Goal: Task Accomplishment & Management: Use online tool/utility

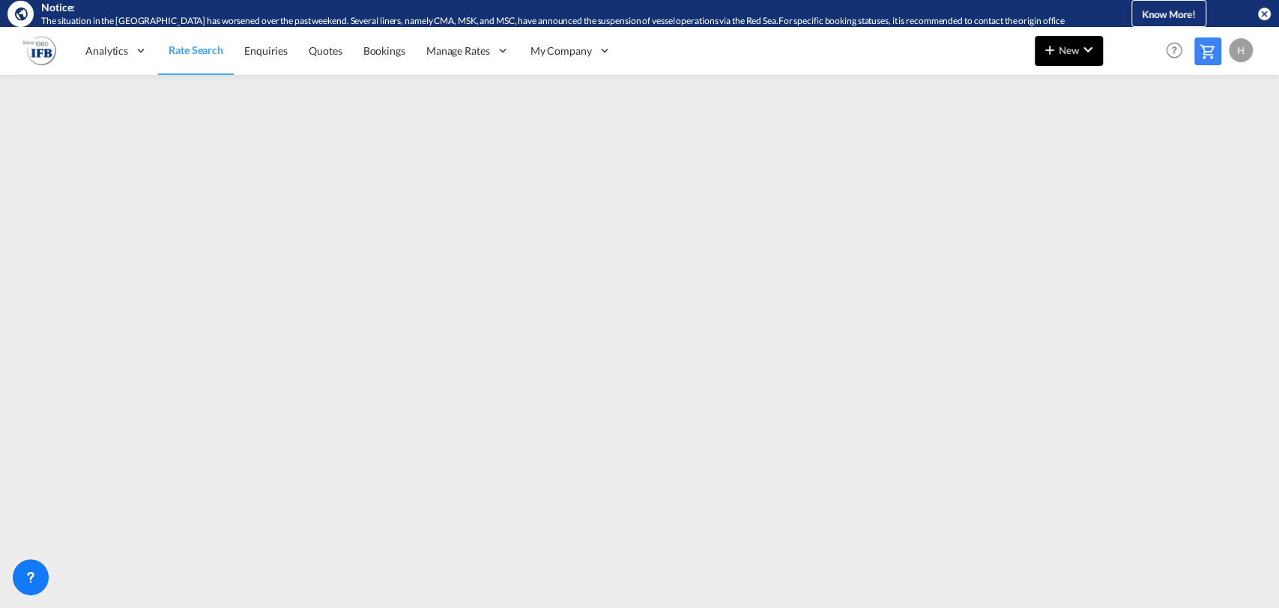
click at [1086, 54] on md-icon "icon-chevron-down" at bounding box center [1088, 49] width 18 height 18
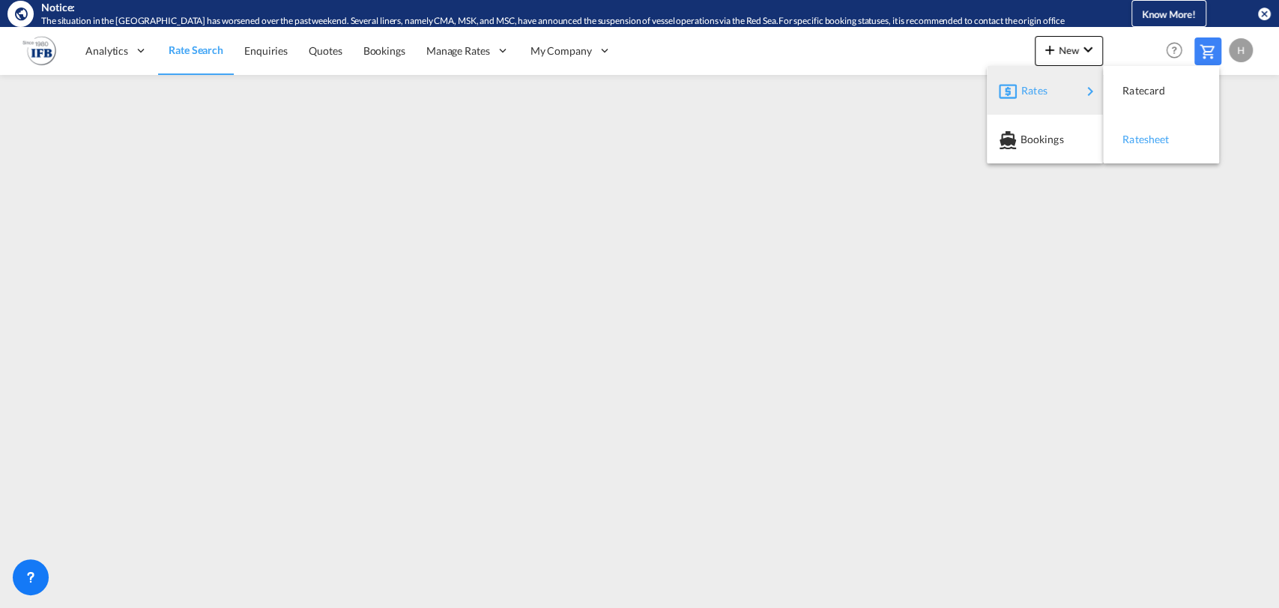
drag, startPoint x: 1067, startPoint y: 85, endPoint x: 1133, endPoint y: 135, distance: 82.4
click at [1133, 135] on body "Notice: The situation in the [GEOGRAPHIC_DATA] has worsened over the past weeke…" at bounding box center [639, 304] width 1279 height 608
click at [1133, 135] on span "Ratesheet" at bounding box center [1130, 139] width 16 height 30
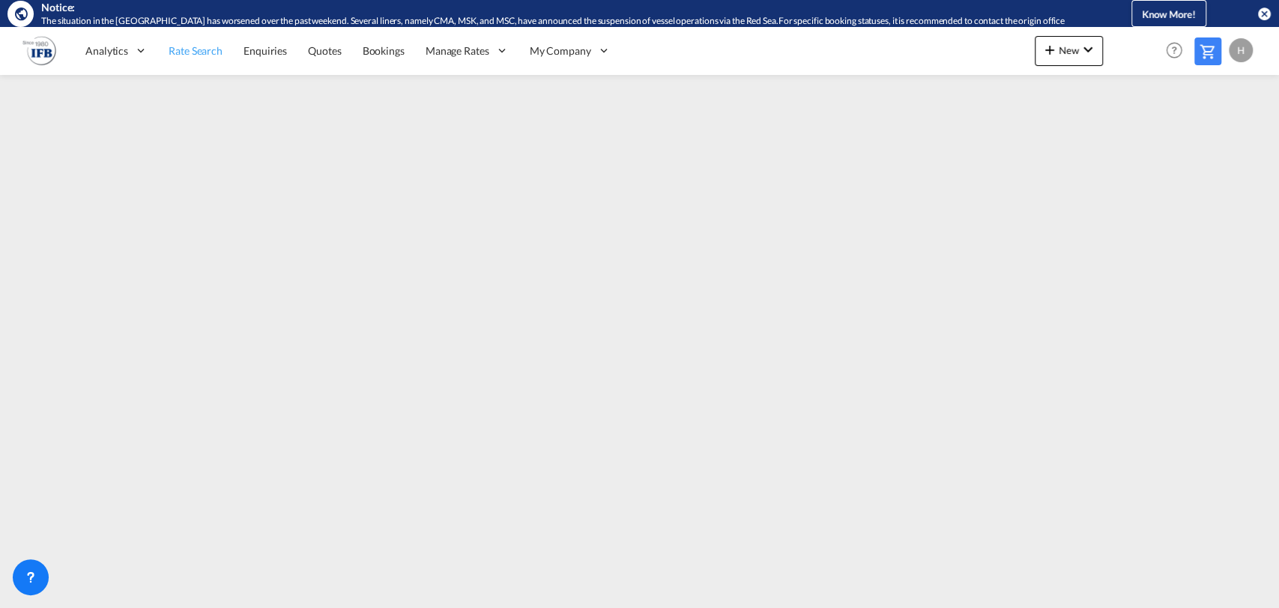
click at [192, 42] on link "Rate Search" at bounding box center [195, 50] width 75 height 49
